Goal: Check status: Check status

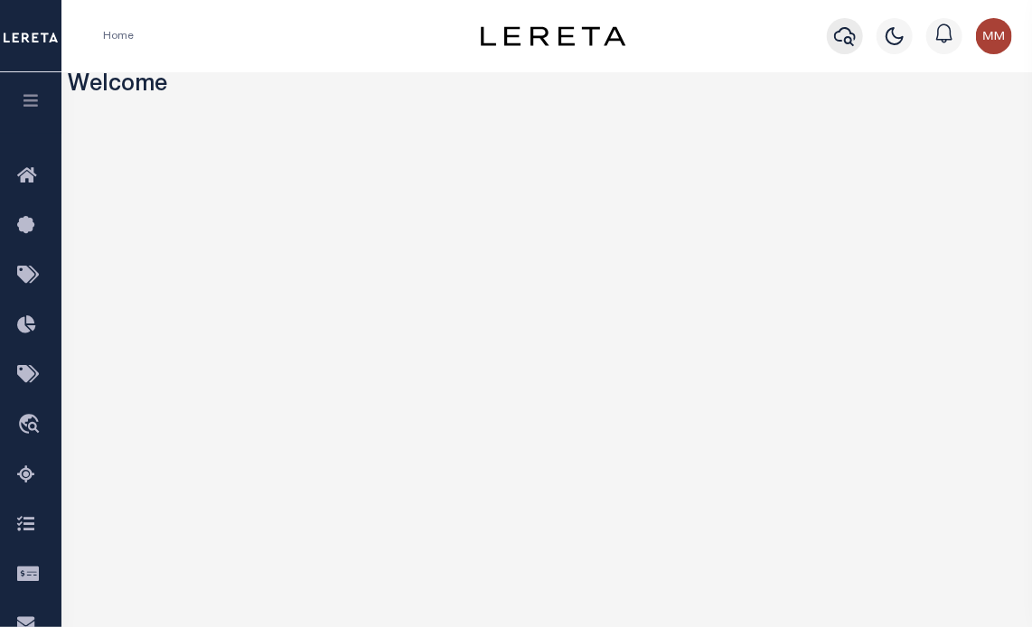
click at [842, 37] on icon "button" at bounding box center [845, 36] width 22 height 22
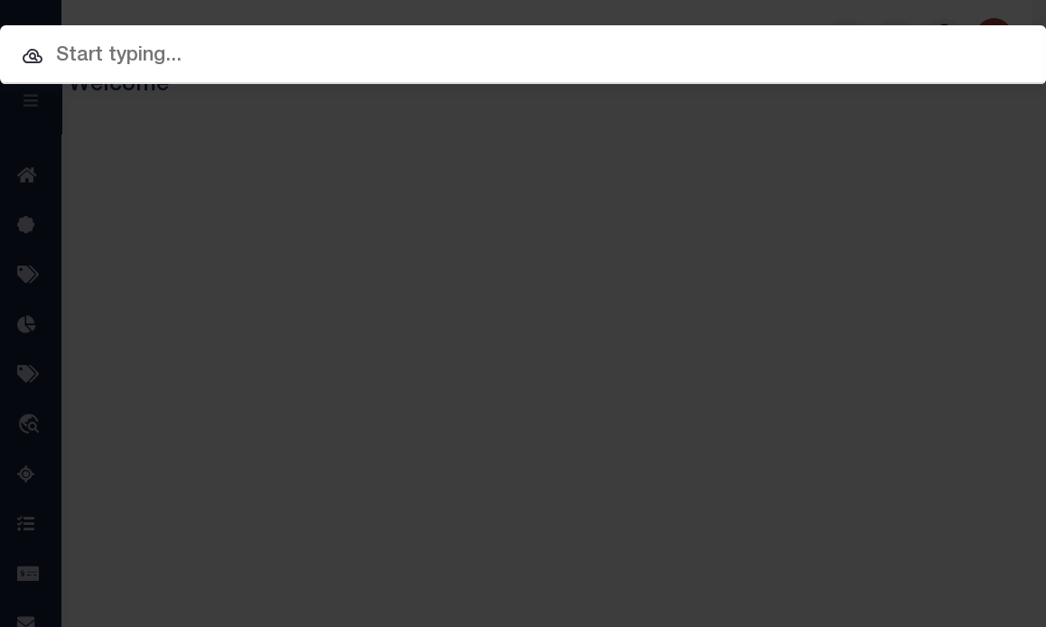
click at [520, 55] on input "text" at bounding box center [523, 57] width 1046 height 32
paste input "8020214S00231_"
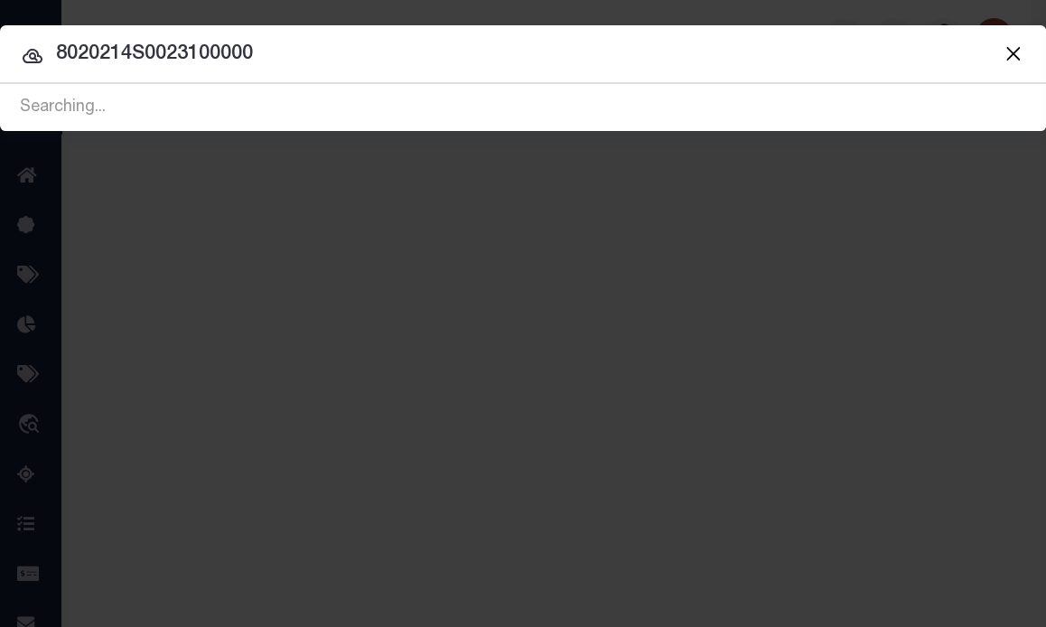
type input "8020214S00231000000"
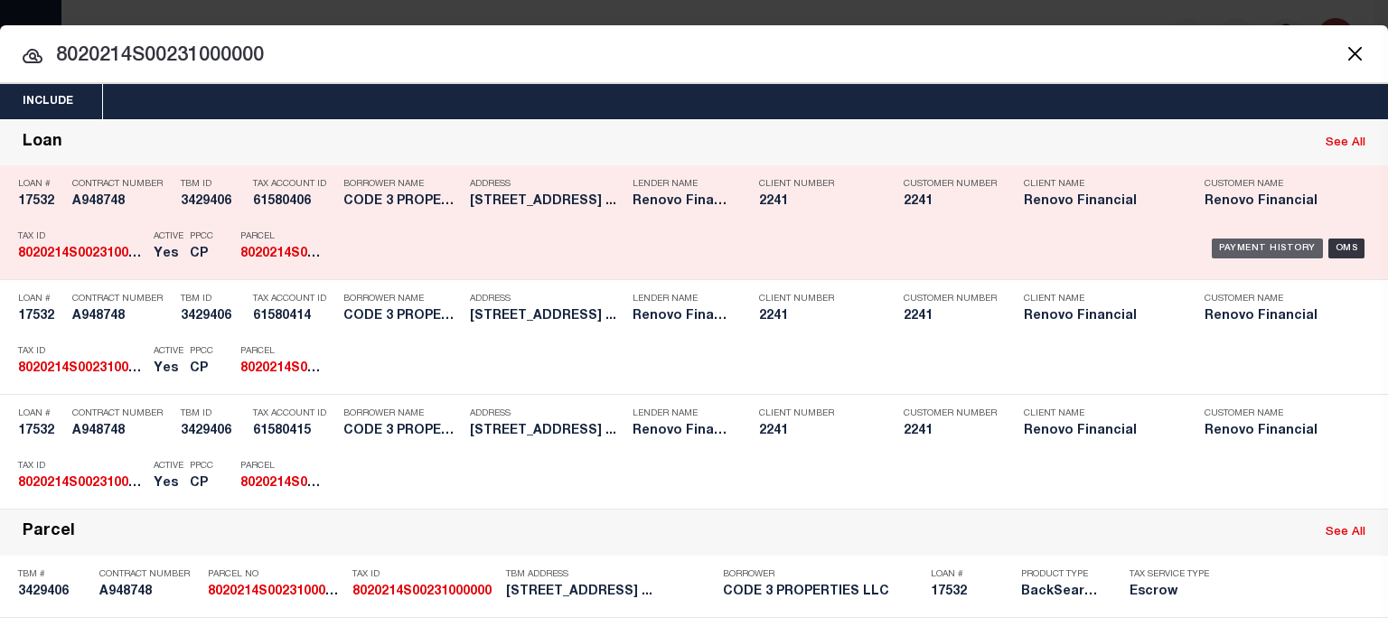
click at [1031, 248] on div "Payment History" at bounding box center [1267, 249] width 111 height 20
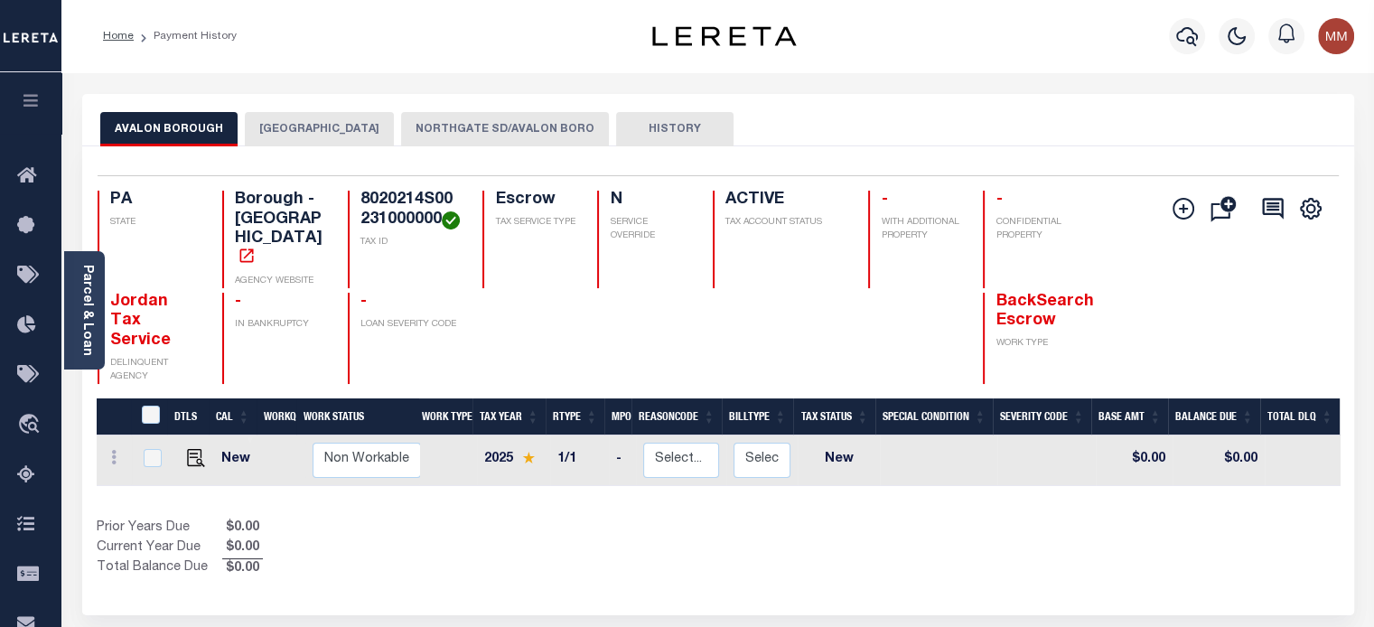
click at [307, 124] on button "[GEOGRAPHIC_DATA]" at bounding box center [319, 129] width 149 height 34
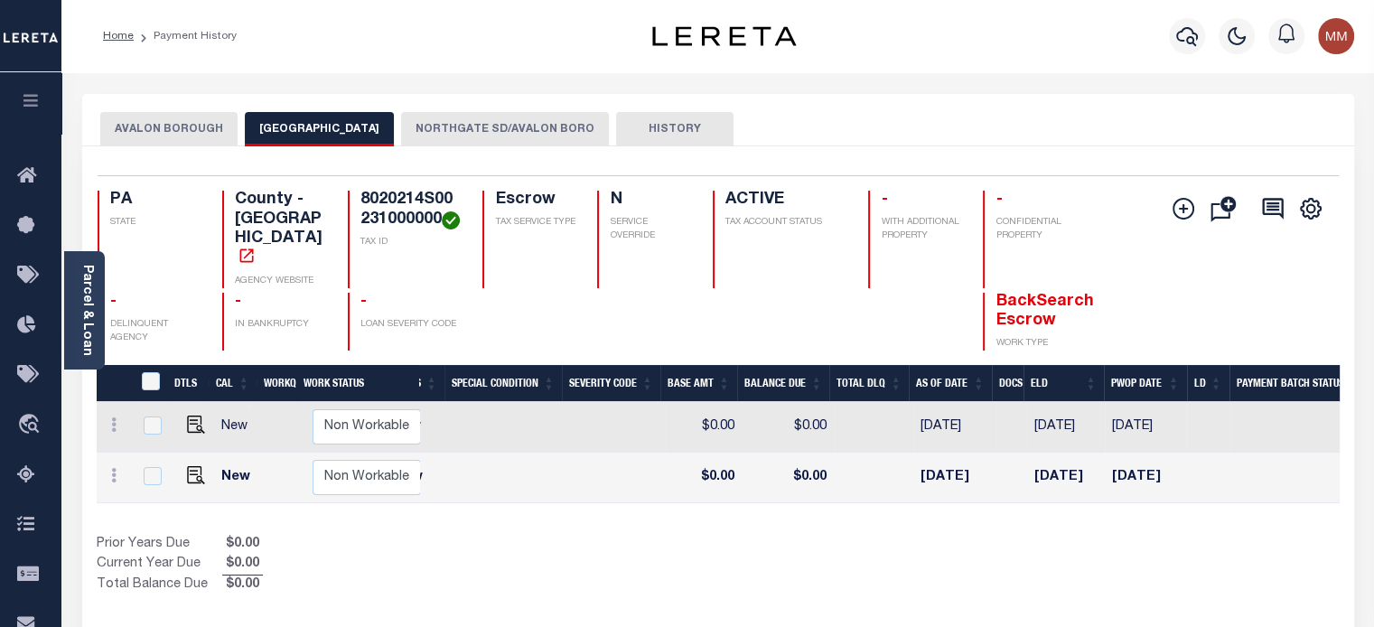
click at [143, 127] on button "AVALON BOROUGH" at bounding box center [168, 129] width 137 height 34
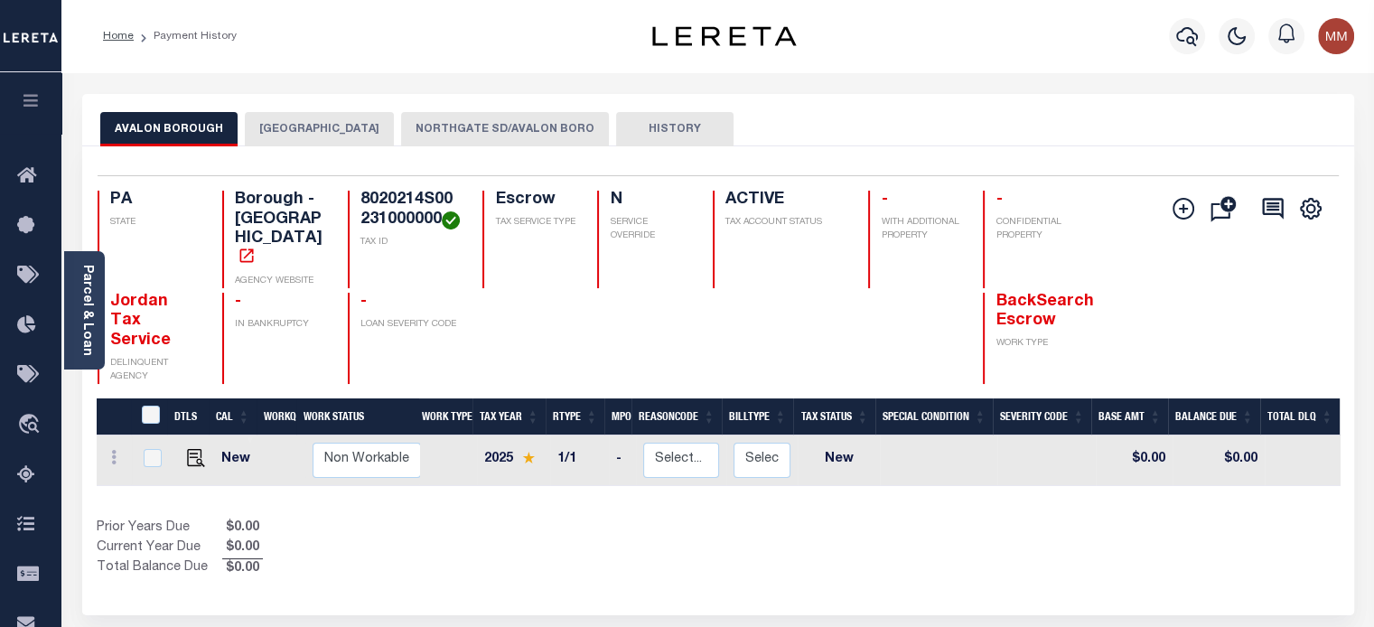
drag, startPoint x: 495, startPoint y: 121, endPoint x: 489, endPoint y: 143, distance: 22.6
click at [495, 124] on button "NORTHGATE SD/AVALON BORO" at bounding box center [505, 129] width 208 height 34
